Goal: Information Seeking & Learning: Learn about a topic

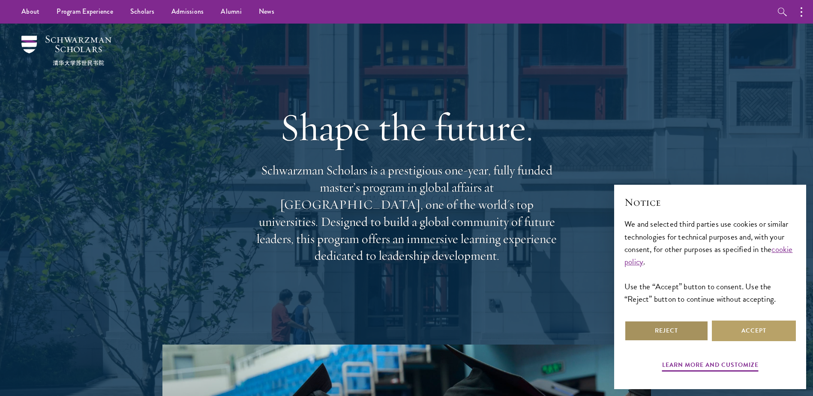
click at [695, 337] on button "Reject" at bounding box center [666, 331] width 84 height 21
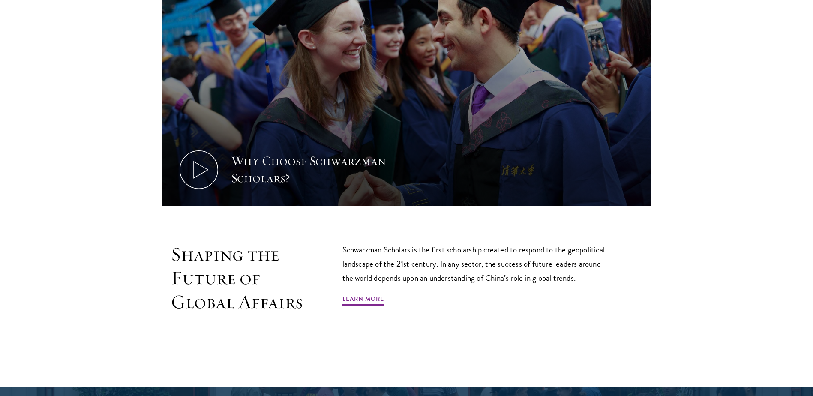
scroll to position [429, 0]
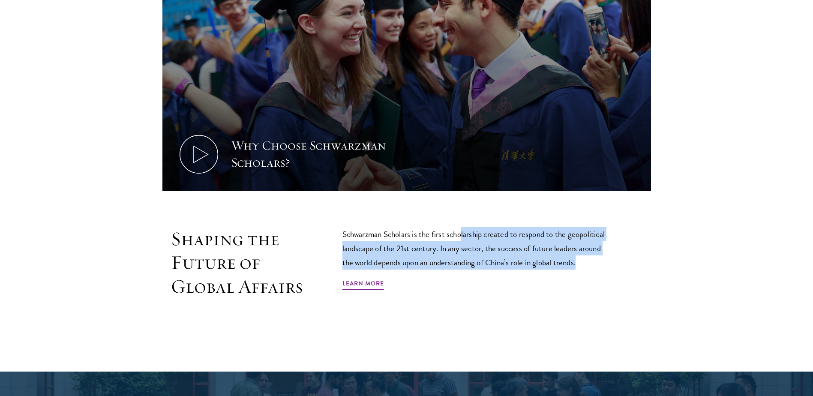
drag, startPoint x: 462, startPoint y: 235, endPoint x: 588, endPoint y: 258, distance: 128.5
click at [588, 258] on p "Schwarzman Scholars is the first scholarship created to respond to the geopolit…" at bounding box center [477, 248] width 270 height 42
drag, startPoint x: 588, startPoint y: 258, endPoint x: 679, endPoint y: 264, distance: 91.1
click at [679, 264] on div "Shaping the Future of Global Affairs Schwarzman Scholars is the first scholarsh…" at bounding box center [406, 282] width 617 height 110
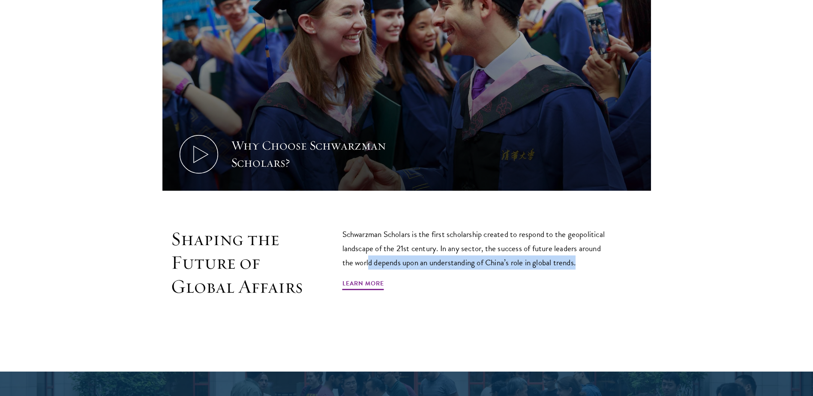
drag, startPoint x: 370, startPoint y: 260, endPoint x: 642, endPoint y: 256, distance: 272.6
click at [642, 256] on div "Shaping the Future of Global Affairs Schwarzman Scholars is the first scholarsh…" at bounding box center [406, 282] width 489 height 110
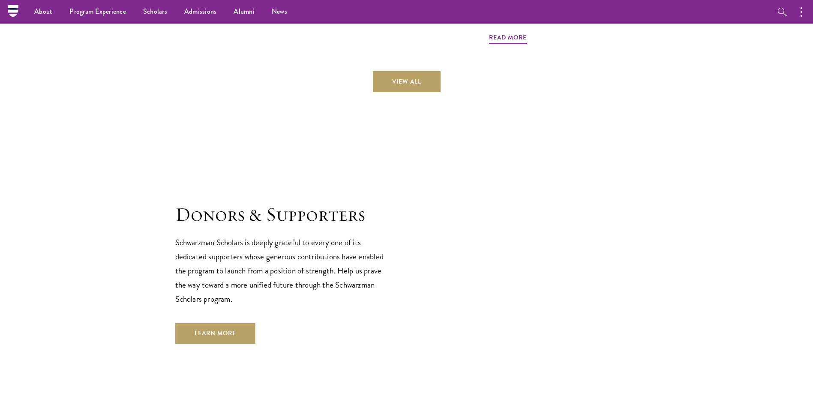
scroll to position [2071, 0]
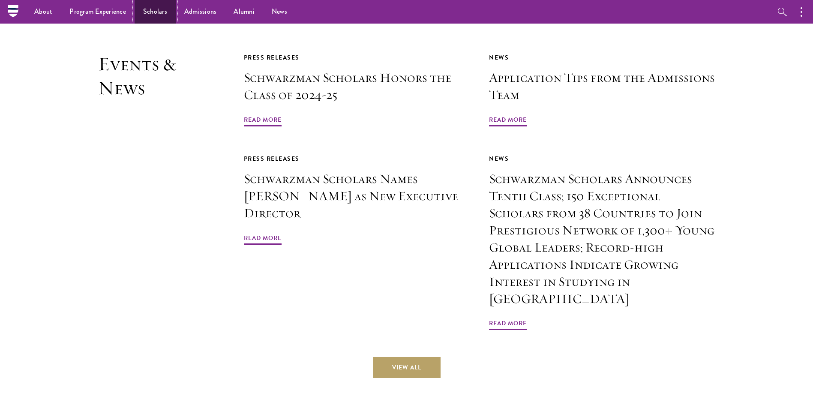
click at [159, 15] on link "Scholars" at bounding box center [155, 12] width 41 height 24
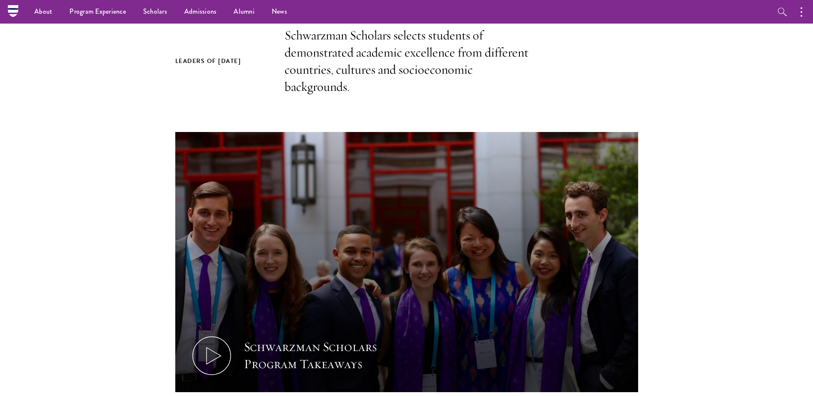
scroll to position [214, 0]
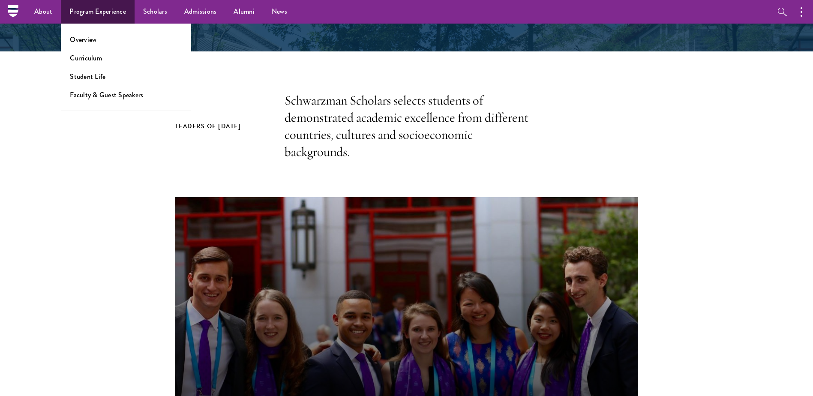
click at [109, 43] on li "Overview" at bounding box center [126, 40] width 112 height 10
click at [89, 43] on link "Overview" at bounding box center [83, 40] width 27 height 10
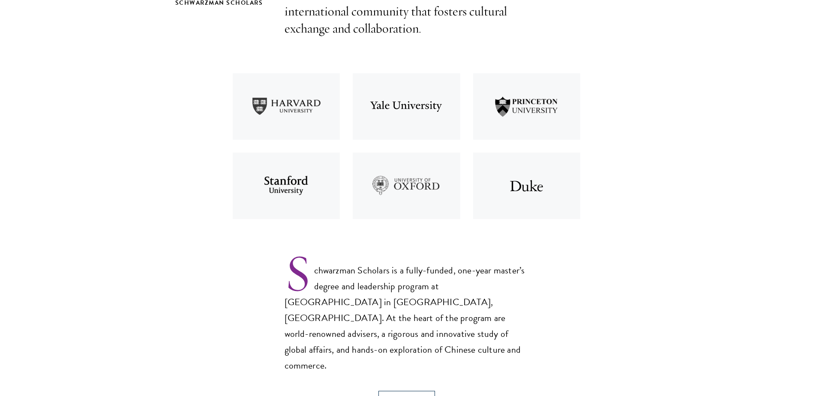
scroll to position [357, 0]
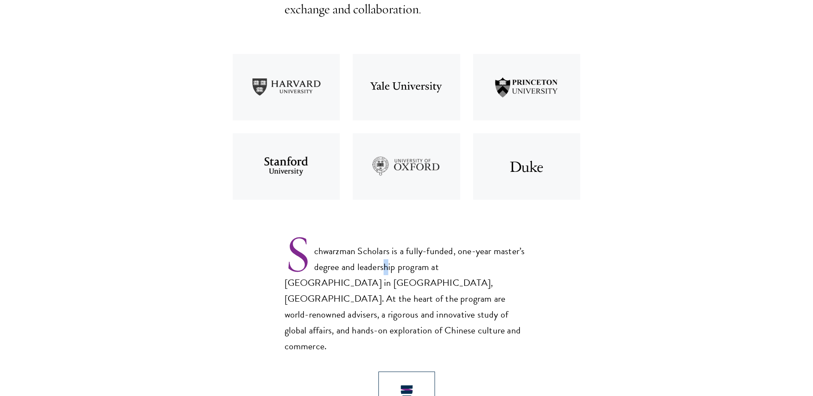
click at [385, 266] on p "Schwarzman Scholars is a fully-funded, one-year master’s degree and leadership …" at bounding box center [407, 291] width 244 height 125
drag, startPoint x: 385, startPoint y: 266, endPoint x: 342, endPoint y: 266, distance: 43.3
click at [342, 266] on p "Schwarzman Scholars is a fully-funded, one-year master’s degree and leadership …" at bounding box center [407, 291] width 244 height 125
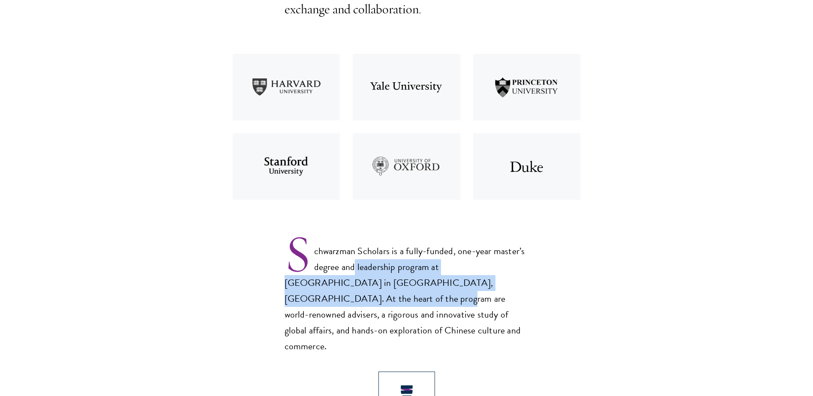
drag, startPoint x: 360, startPoint y: 264, endPoint x: 515, endPoint y: 276, distance: 155.2
click at [515, 276] on p "Schwarzman Scholars is a fully-funded, one-year master’s degree and leadership …" at bounding box center [407, 291] width 244 height 125
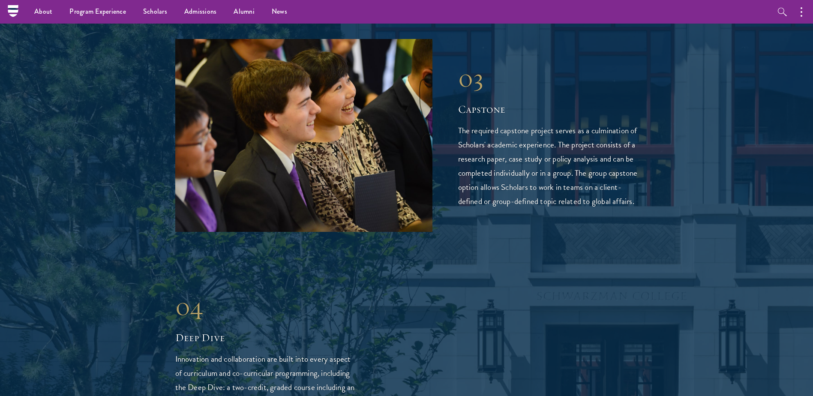
scroll to position [1643, 0]
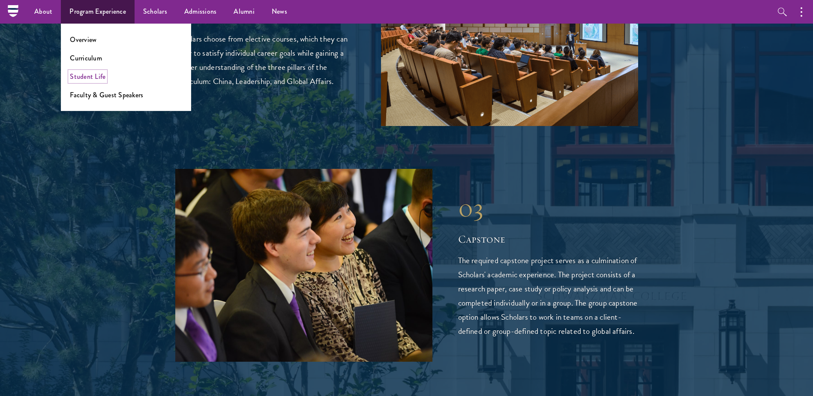
click at [86, 78] on link "Student Life" at bounding box center [88, 77] width 36 height 10
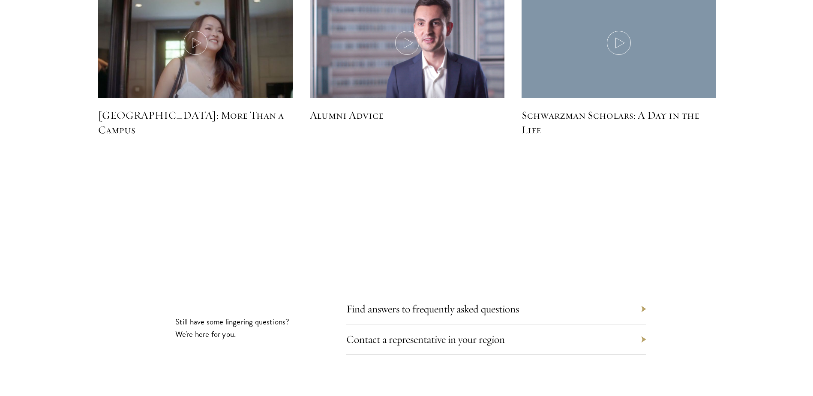
scroll to position [2786, 0]
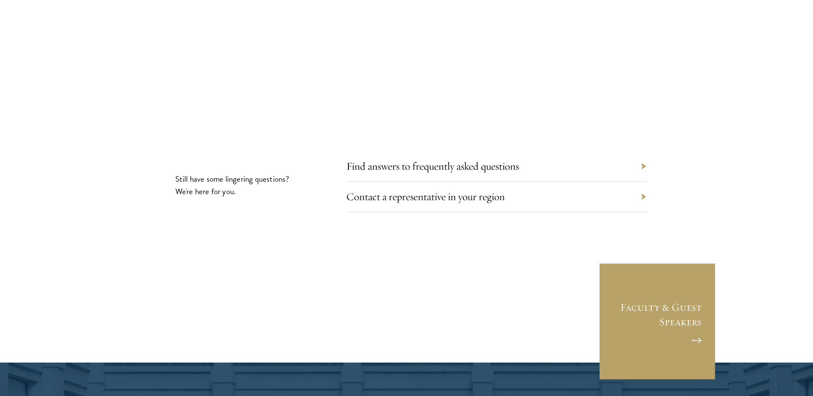
click at [645, 151] on div "Find answers to frequently asked questions" at bounding box center [496, 166] width 300 height 30
click at [638, 151] on div "Find answers to frequently asked questions" at bounding box center [496, 166] width 300 height 30
click at [641, 151] on div "Find answers to frequently asked questions" at bounding box center [496, 166] width 300 height 30
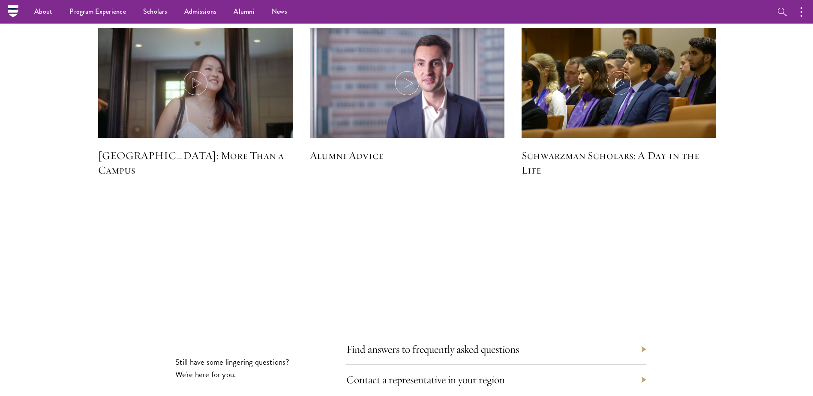
scroll to position [2500, 0]
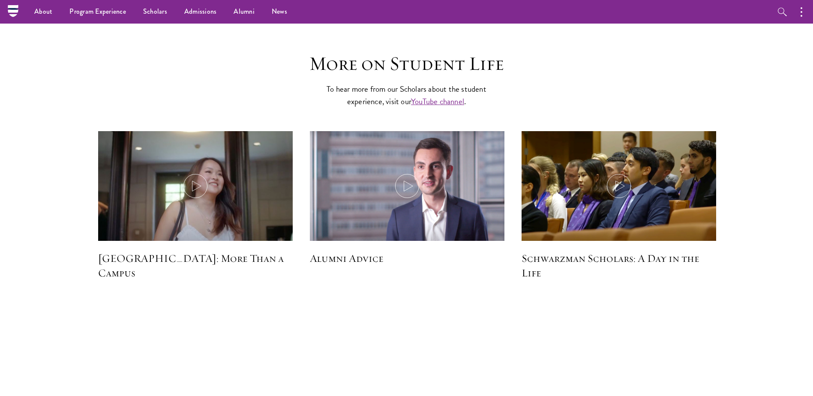
click at [649, 251] on h5 "Schwarzman Scholars: A Day in the Life" at bounding box center [619, 265] width 195 height 29
click at [532, 251] on h5 "Schwarzman Scholars: A Day in the Life" at bounding box center [619, 265] width 195 height 29
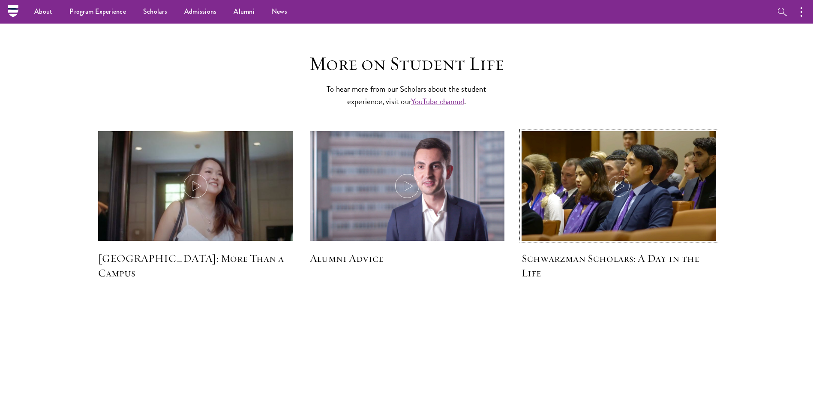
click at [617, 174] on icon at bounding box center [619, 186] width 24 height 24
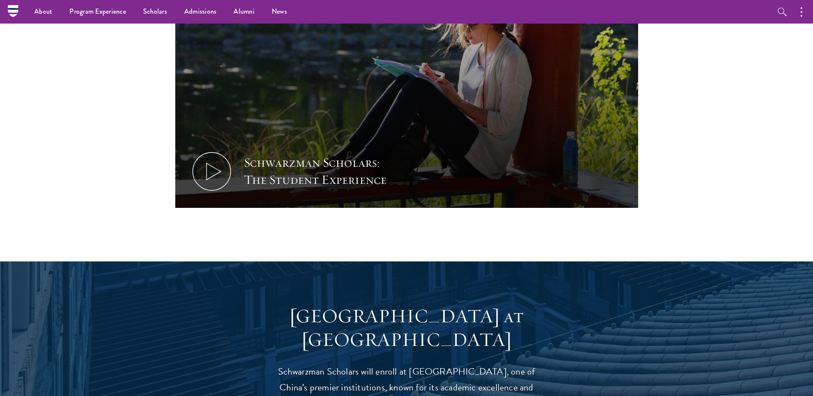
scroll to position [357, 0]
